Goal: Book appointment/travel/reservation

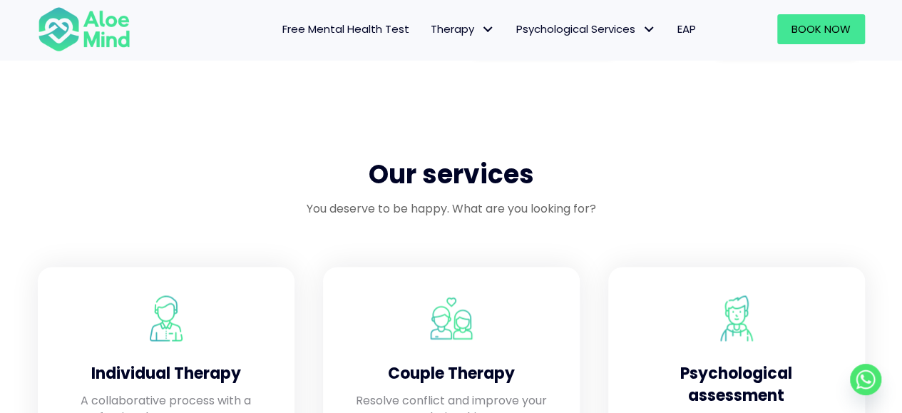
scroll to position [1106, 0]
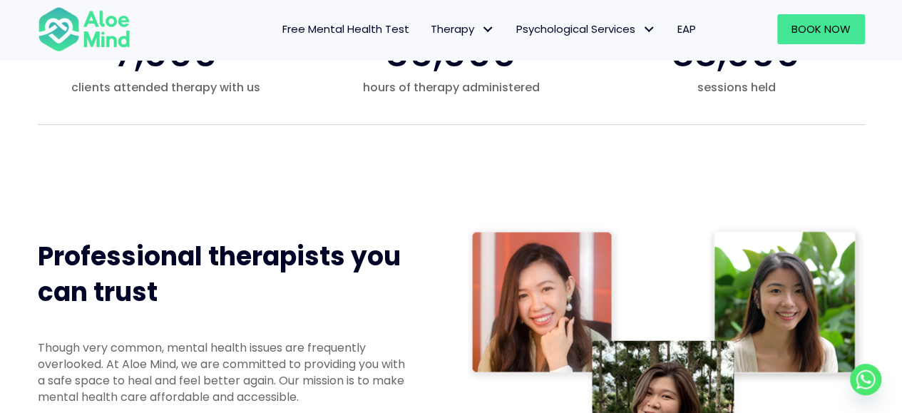
click at [538, 267] on img at bounding box center [664, 414] width 399 height 379
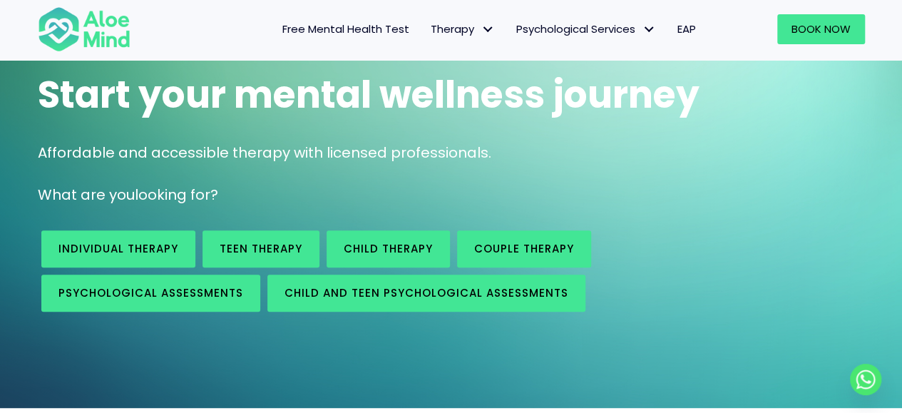
scroll to position [143, 0]
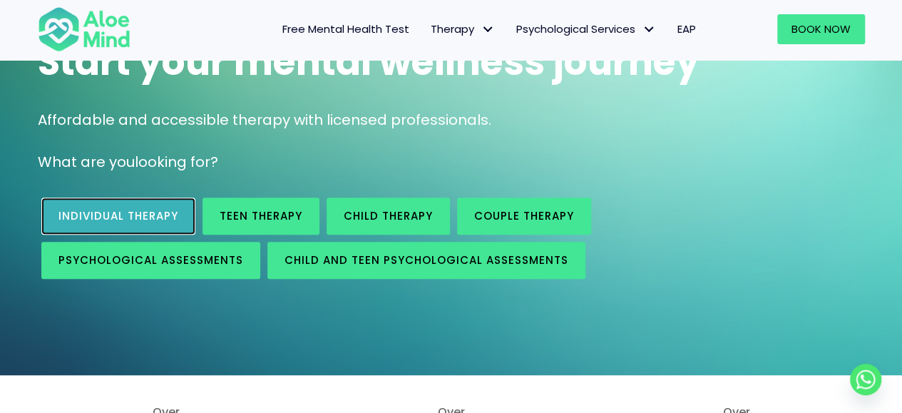
click at [133, 225] on link "Individual therapy" at bounding box center [118, 215] width 154 height 37
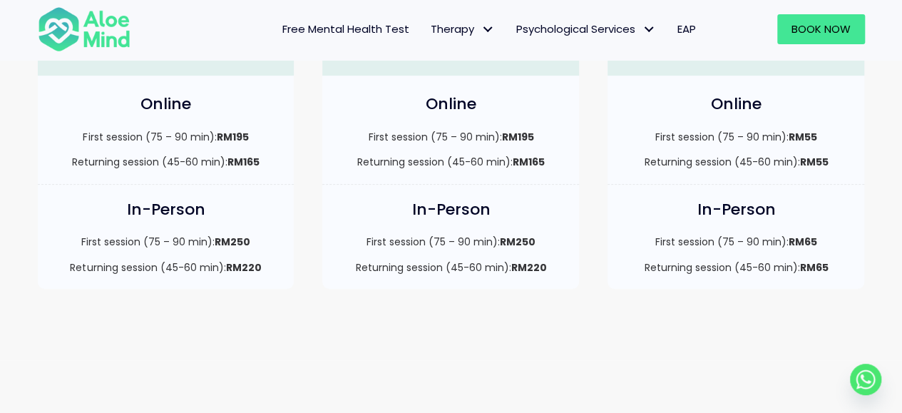
scroll to position [428, 0]
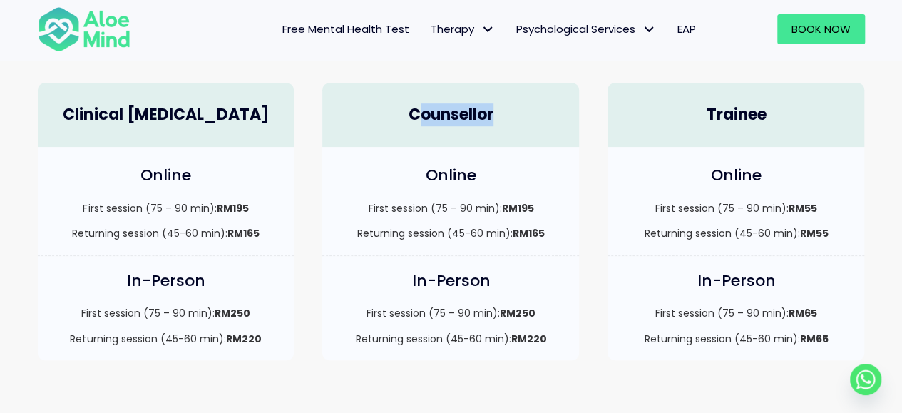
drag, startPoint x: 416, startPoint y: 111, endPoint x: 521, endPoint y: 102, distance: 105.2
click at [521, 102] on div "Counsellor" at bounding box center [450, 115] width 257 height 65
click at [307, 128] on div "Clinical Psychologist" at bounding box center [166, 107] width 285 height 79
click at [324, 240] on div "Online First session (75 – 90 min): RM195 Returning session (45-60 min): RM165" at bounding box center [450, 201] width 257 height 108
click at [259, 232] on strong "RM165" at bounding box center [243, 233] width 32 height 14
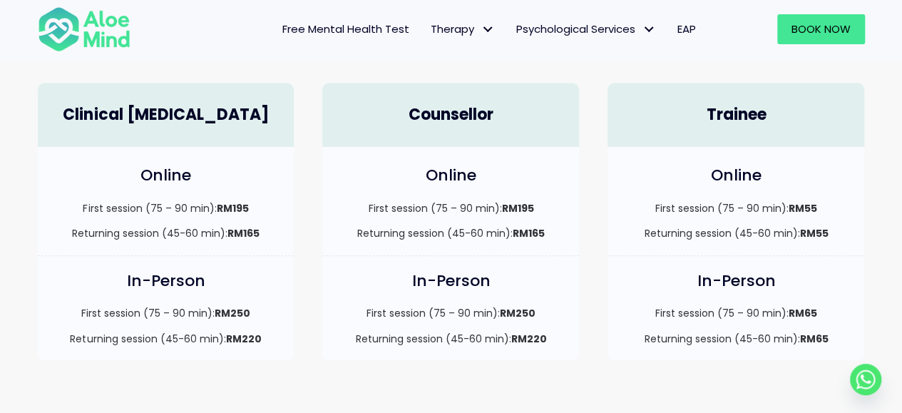
click at [181, 123] on h4 "Clinical Psychologist" at bounding box center [166, 115] width 228 height 22
click at [174, 273] on h4 "In-Person" at bounding box center [166, 281] width 228 height 22
click at [175, 329] on div "First session (75 – 90 min): RM250 Returning session (45-60 min): RM220" at bounding box center [166, 326] width 228 height 40
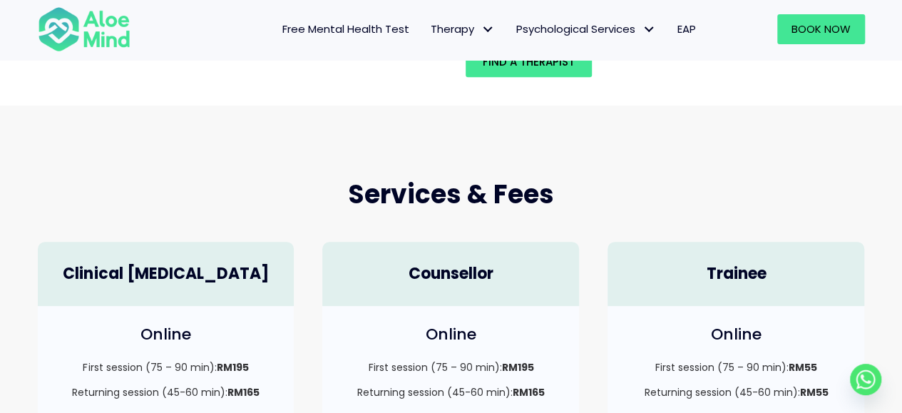
scroll to position [214, 0]
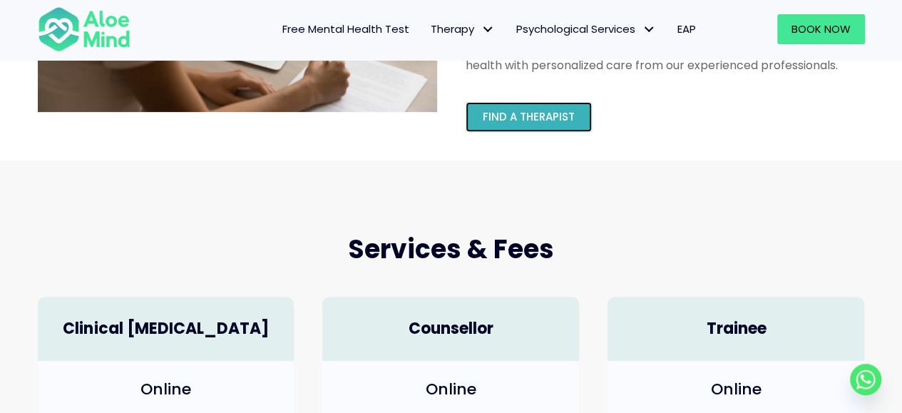
click at [533, 105] on link "Find a therapist" at bounding box center [528, 117] width 126 height 30
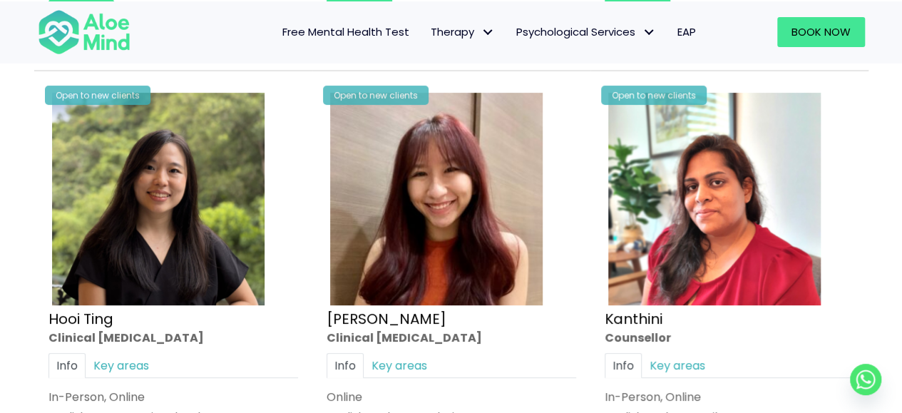
scroll to position [2817, 0]
